Goal: Navigation & Orientation: Find specific page/section

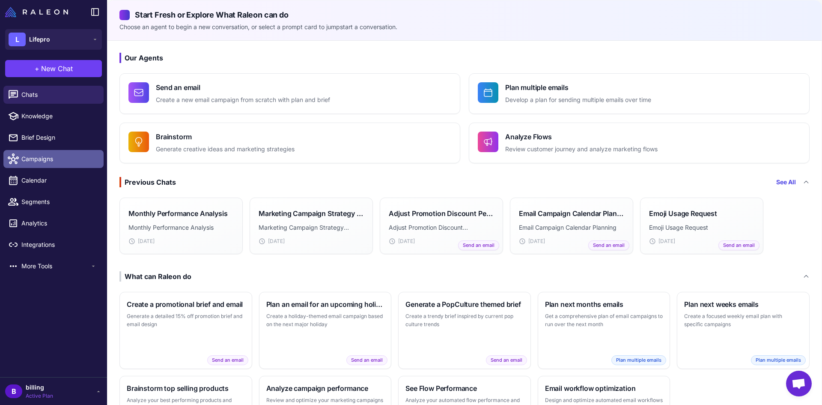
click at [45, 157] on span "Campaigns" at bounding box center [58, 158] width 75 height 9
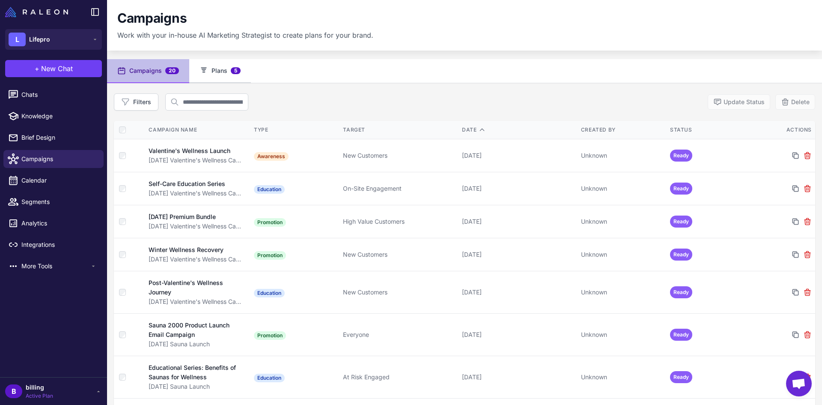
click at [216, 69] on button "Plans 5" at bounding box center [220, 71] width 62 height 24
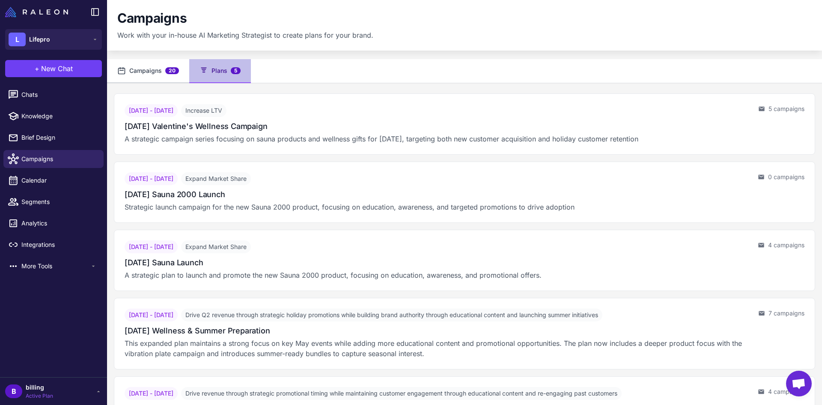
click at [140, 65] on button "Campaigns 20" at bounding box center [148, 71] width 82 height 24
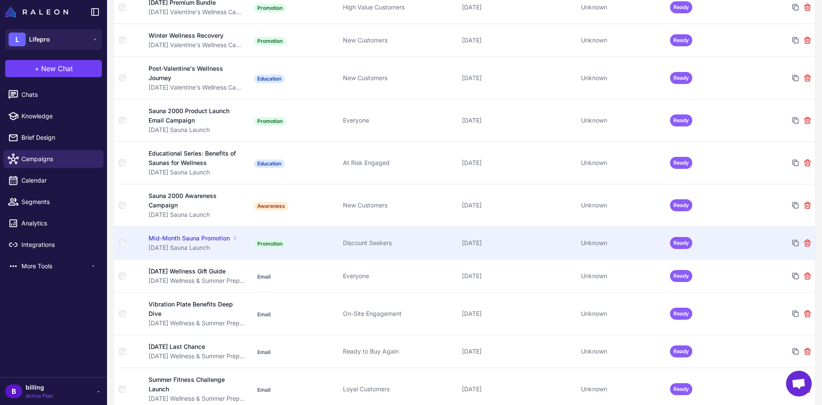
scroll to position [523, 0]
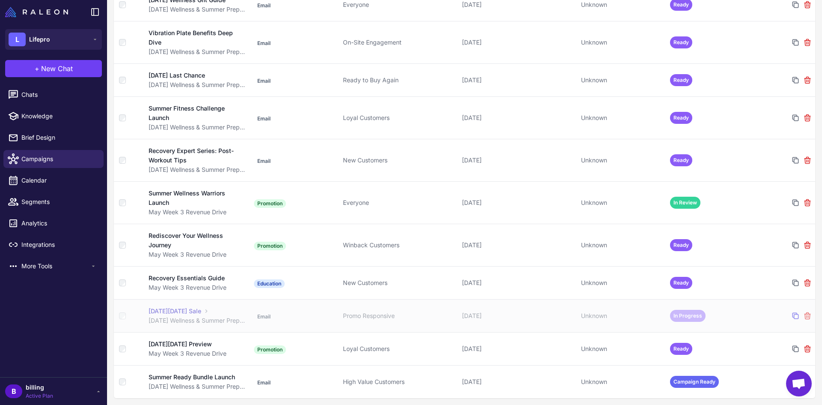
click at [793, 313] on icon at bounding box center [796, 316] width 6 height 6
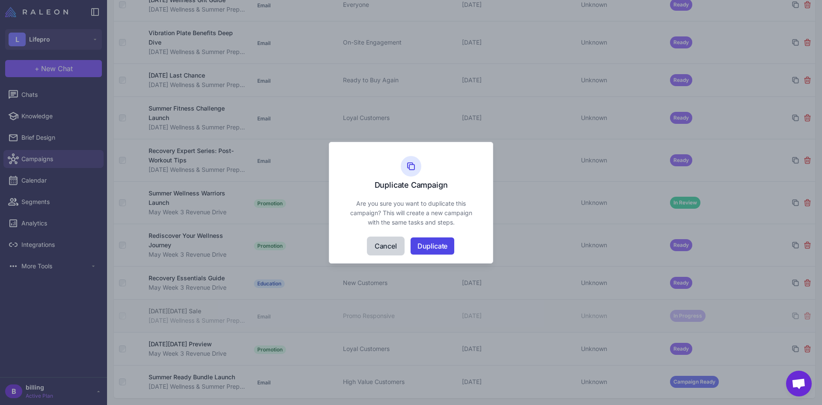
click at [382, 239] on button "Cancel" at bounding box center [386, 245] width 36 height 17
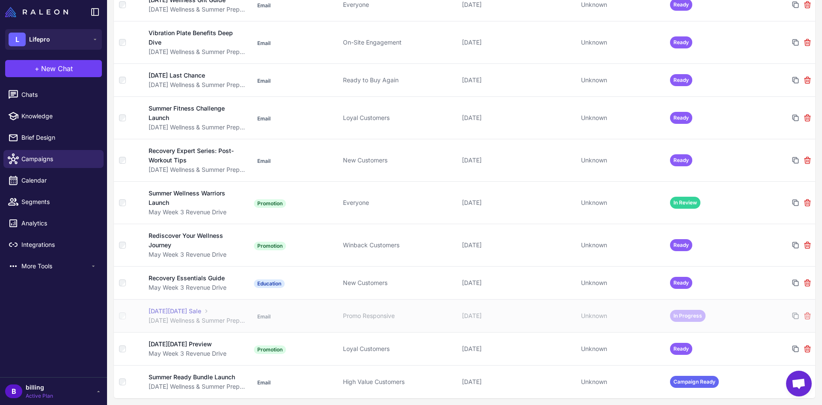
click at [201, 306] on div "[DATE][DATE] Sale" at bounding box center [175, 310] width 53 height 9
click at [40, 249] on link "Integrations" at bounding box center [53, 245] width 100 height 18
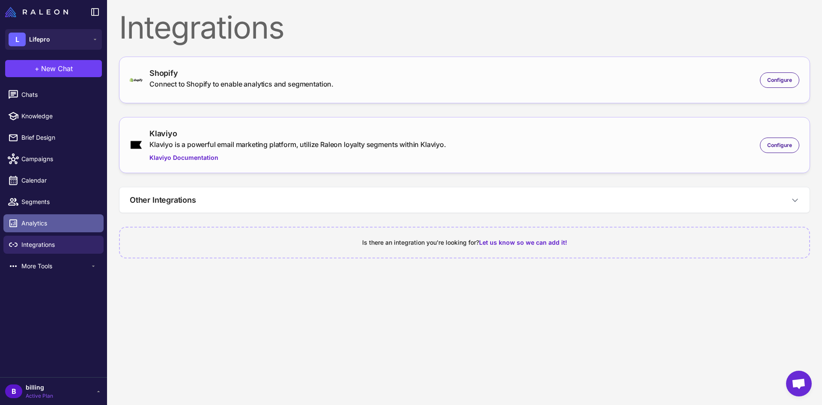
click at [40, 224] on span "Analytics" at bounding box center [58, 222] width 75 height 9
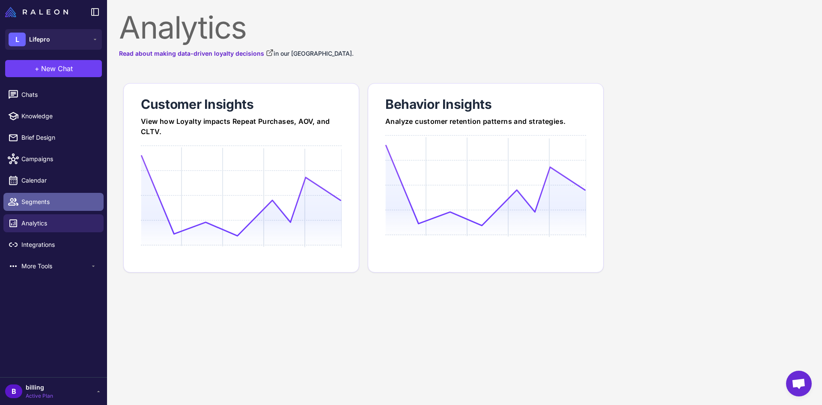
click at [33, 203] on span "Segments" at bounding box center [58, 201] width 75 height 9
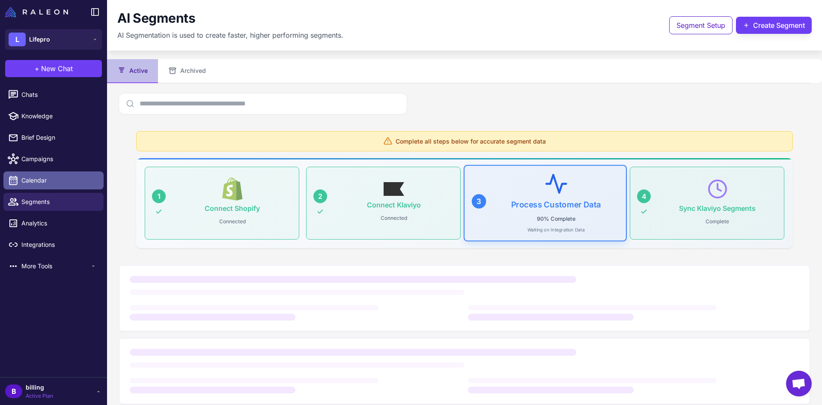
click at [32, 180] on span "Calendar" at bounding box center [58, 180] width 75 height 9
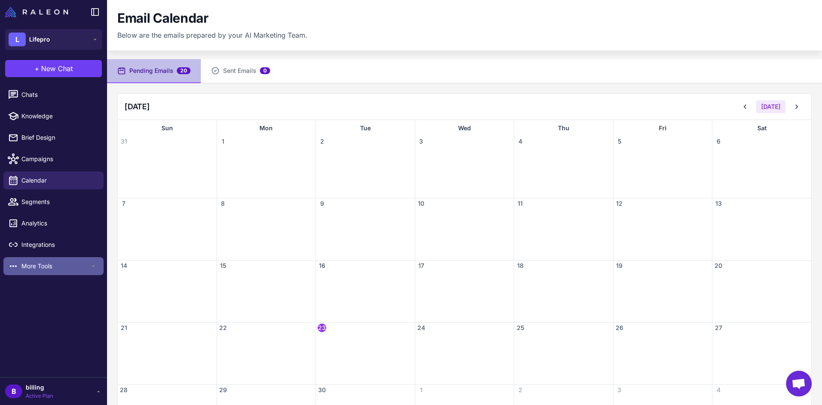
click at [34, 263] on span "More Tools" at bounding box center [55, 265] width 69 height 9
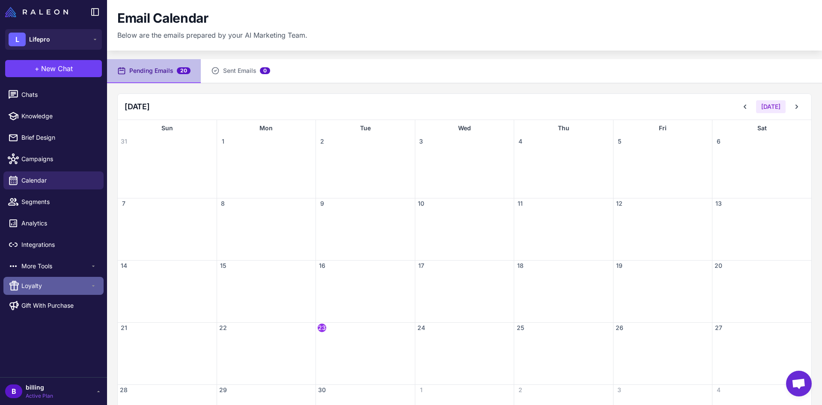
click at [38, 285] on span "Loyalty" at bounding box center [55, 285] width 69 height 9
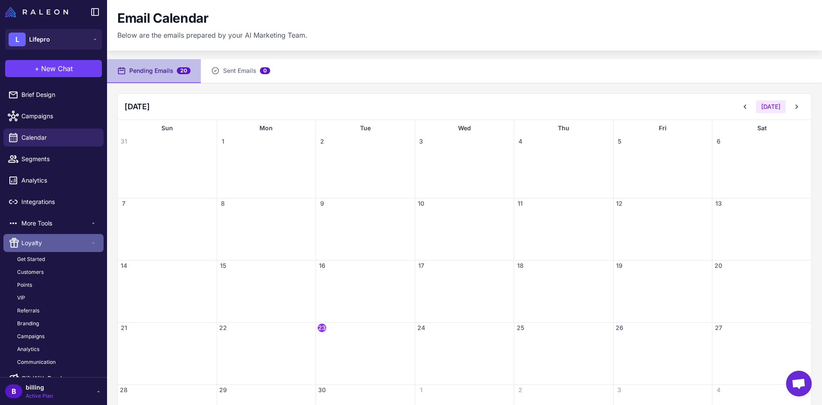
scroll to position [58, 0]
